Goal: Task Accomplishment & Management: Use online tool/utility

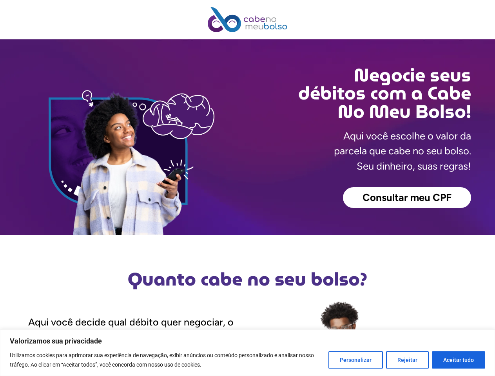
click at [248, 188] on div "Consultar meu CPF" at bounding box center [359, 197] width 223 height 21
click at [357, 360] on button "Personalizar" at bounding box center [355, 359] width 54 height 17
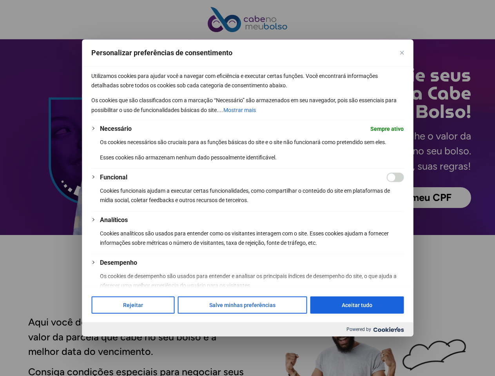
click at [408, 360] on div at bounding box center [247, 188] width 495 height 376
click at [458, 360] on div at bounding box center [247, 188] width 495 height 376
